Goal: Information Seeking & Learning: Find specific fact

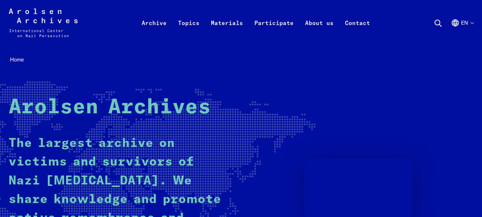
click at [434, 24] on icon at bounding box center [438, 23] width 9 height 9
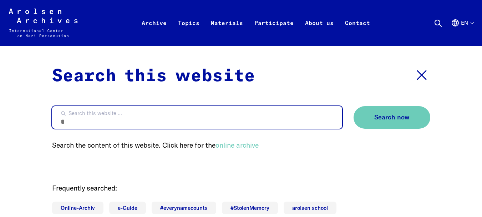
click at [278, 107] on input "Search this website ..." at bounding box center [197, 117] width 290 height 22
type input "**********"
click at [354, 106] on button "Search now" at bounding box center [392, 117] width 77 height 22
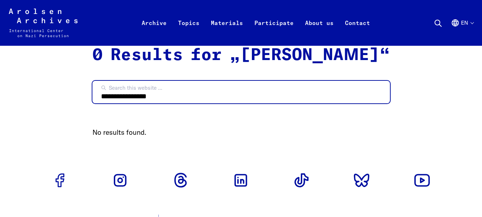
click at [230, 103] on input "**********" at bounding box center [241, 92] width 298 height 22
type input "**********"
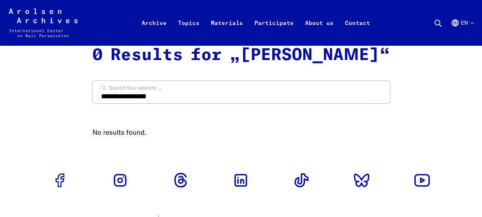
click at [60, 28] on icon "Arolsen Archives - International Center on Nazi [MEDICAL_DATA] | Return to home…" at bounding box center [43, 23] width 69 height 29
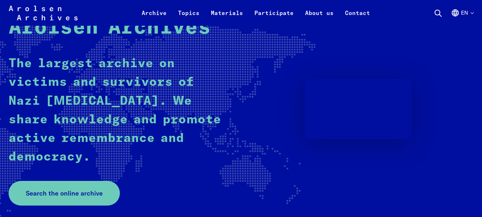
scroll to position [174, 0]
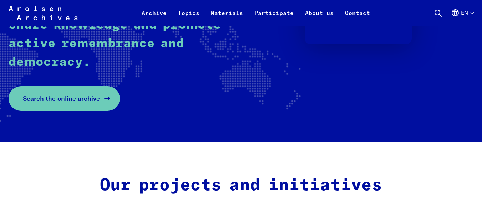
click at [99, 88] on link "Search the online archive" at bounding box center [64, 98] width 111 height 25
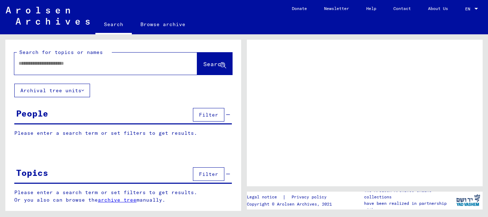
click at [91, 69] on div at bounding box center [97, 63] width 166 height 16
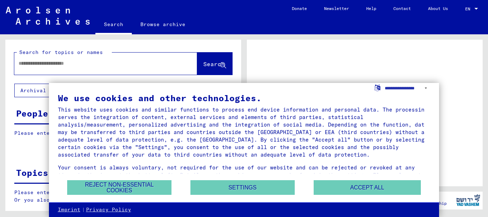
click at [74, 66] on input "text" at bounding box center [99, 63] width 161 height 7
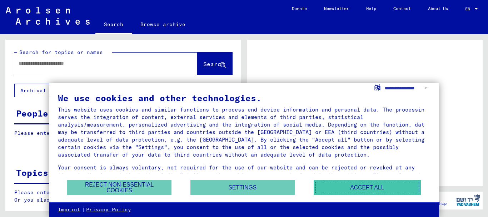
click at [357, 185] on button "Accept all" at bounding box center [366, 187] width 107 height 15
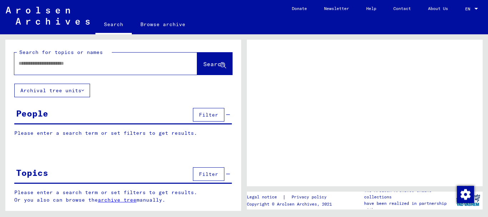
click at [74, 65] on input "text" at bounding box center [99, 63] width 161 height 7
type input "**********"
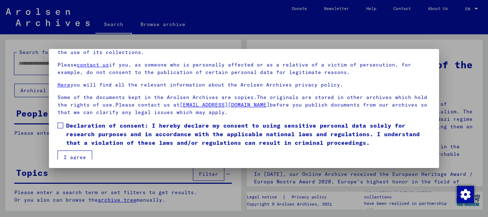
scroll to position [25, 0]
click at [65, 123] on label "Declaration of consent: I hereby declare my consent to using sensitive personal…" at bounding box center [243, 134] width 373 height 26
click at [66, 153] on button "I agree" at bounding box center [74, 157] width 35 height 14
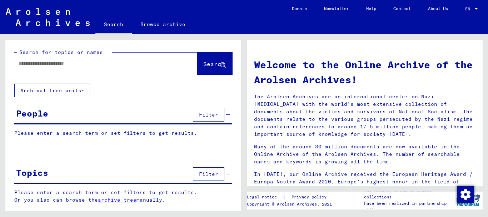
click at [92, 68] on div at bounding box center [94, 63] width 161 height 16
click at [90, 64] on input "text" at bounding box center [97, 63] width 157 height 7
type input "**********"
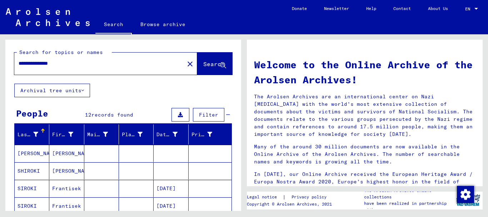
click at [65, 186] on mat-cell "Frantisek" at bounding box center [66, 188] width 35 height 17
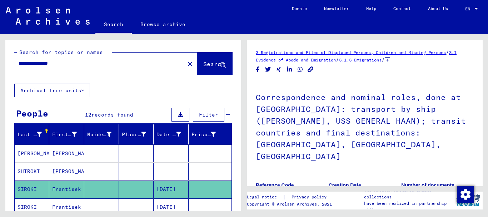
click at [370, 54] on link "3 Registrations and Files of Displaced Persons, Children and Missing Persons" at bounding box center [351, 52] width 190 height 5
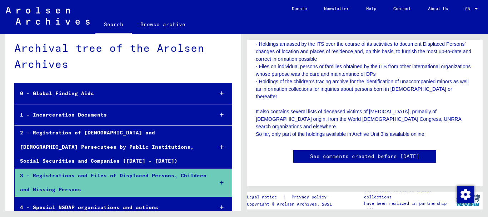
scroll to position [204, 0]
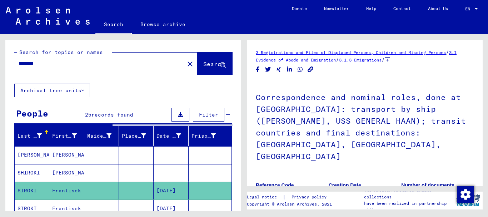
click at [172, 201] on mat-cell "[DATE]" at bounding box center [170, 208] width 35 height 17
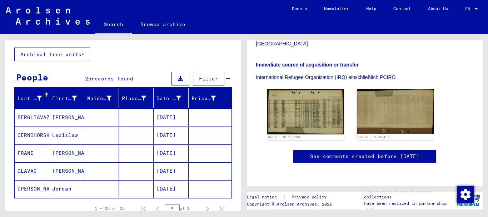
scroll to position [40, 0]
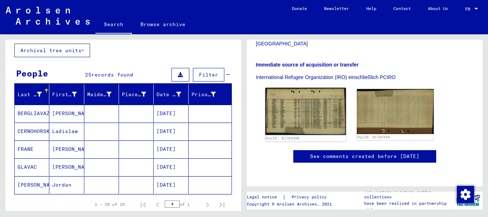
click at [311, 104] on img at bounding box center [305, 111] width 81 height 47
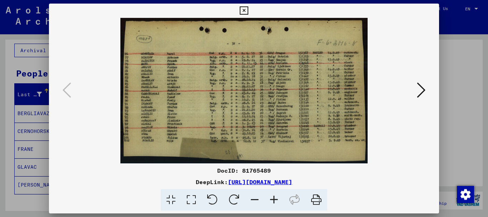
click at [420, 95] on icon at bounding box center [421, 89] width 9 height 17
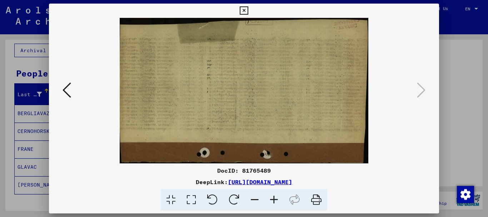
click at [72, 93] on button at bounding box center [66, 90] width 13 height 20
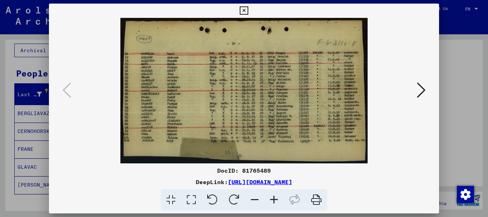
click at [292, 183] on link "[URL][DOMAIN_NAME]" at bounding box center [260, 181] width 64 height 7
